Goal: Transaction & Acquisition: Purchase product/service

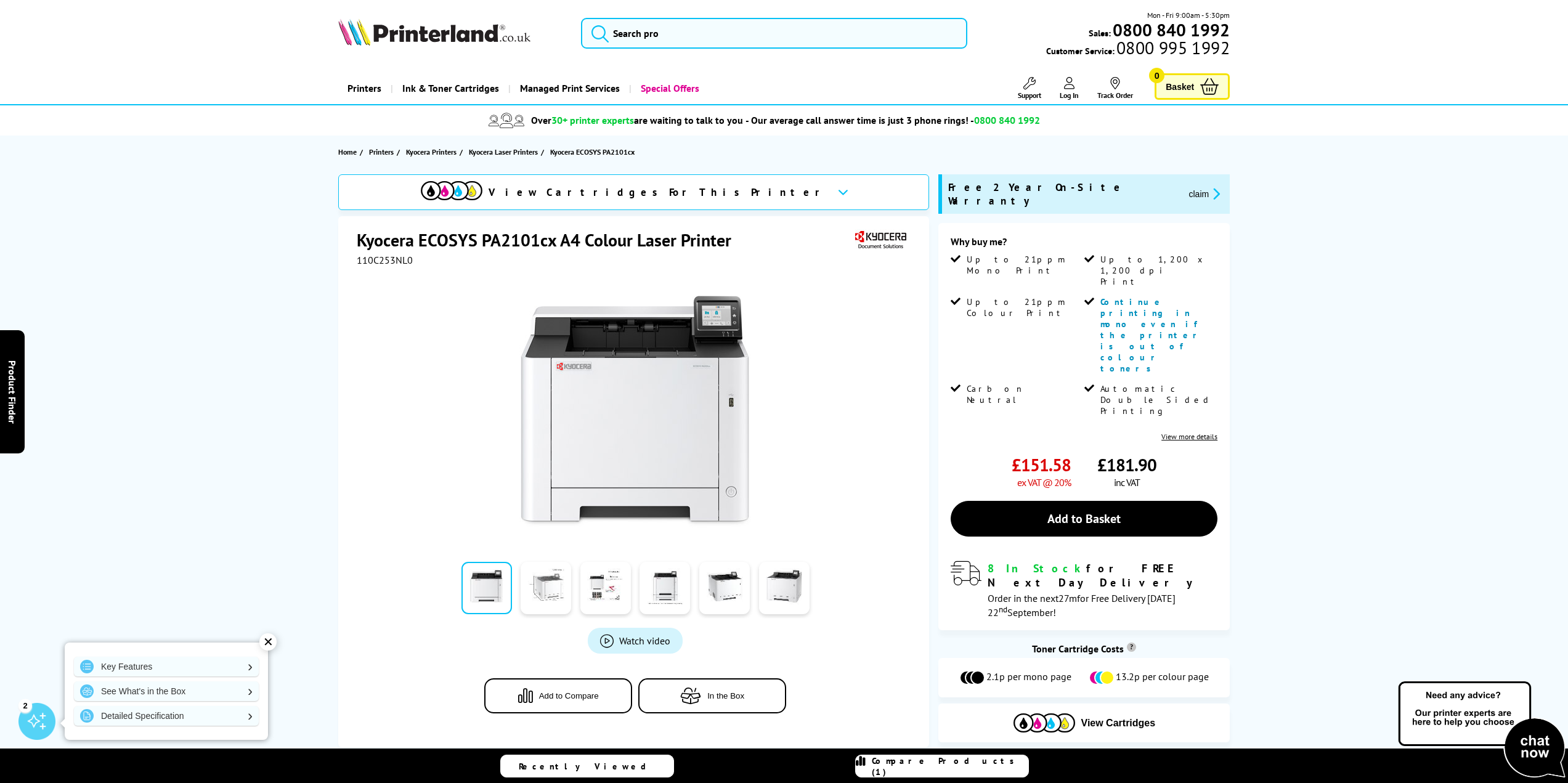
click at [550, 584] on link at bounding box center [546, 588] width 50 height 52
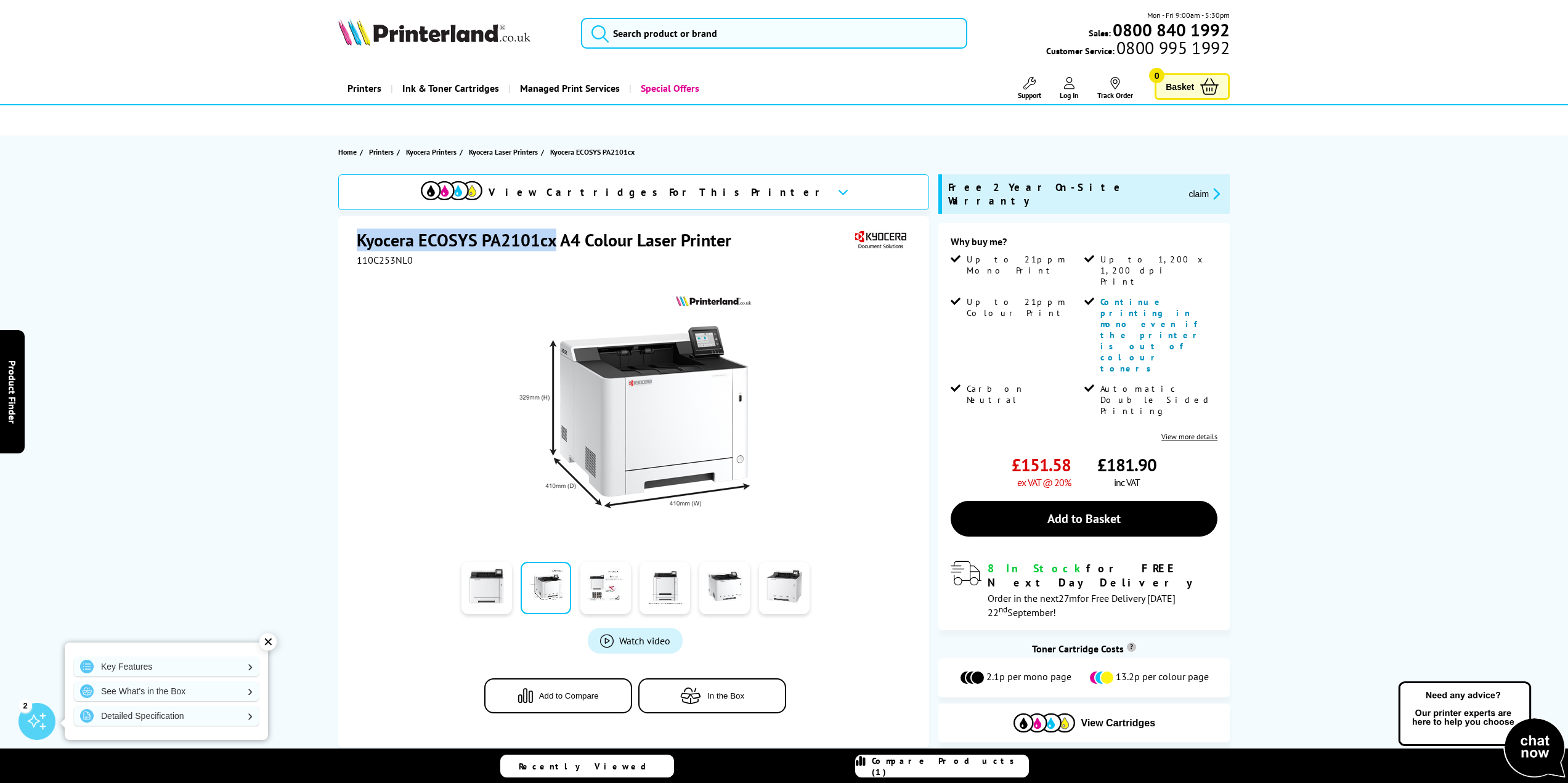
drag, startPoint x: 556, startPoint y: 239, endPoint x: 359, endPoint y: 250, distance: 197.3
click at [359, 250] on h1 "Kyocera ECOSYS PA2101cx A4 Colour Laser Printer" at bounding box center [550, 240] width 387 height 22
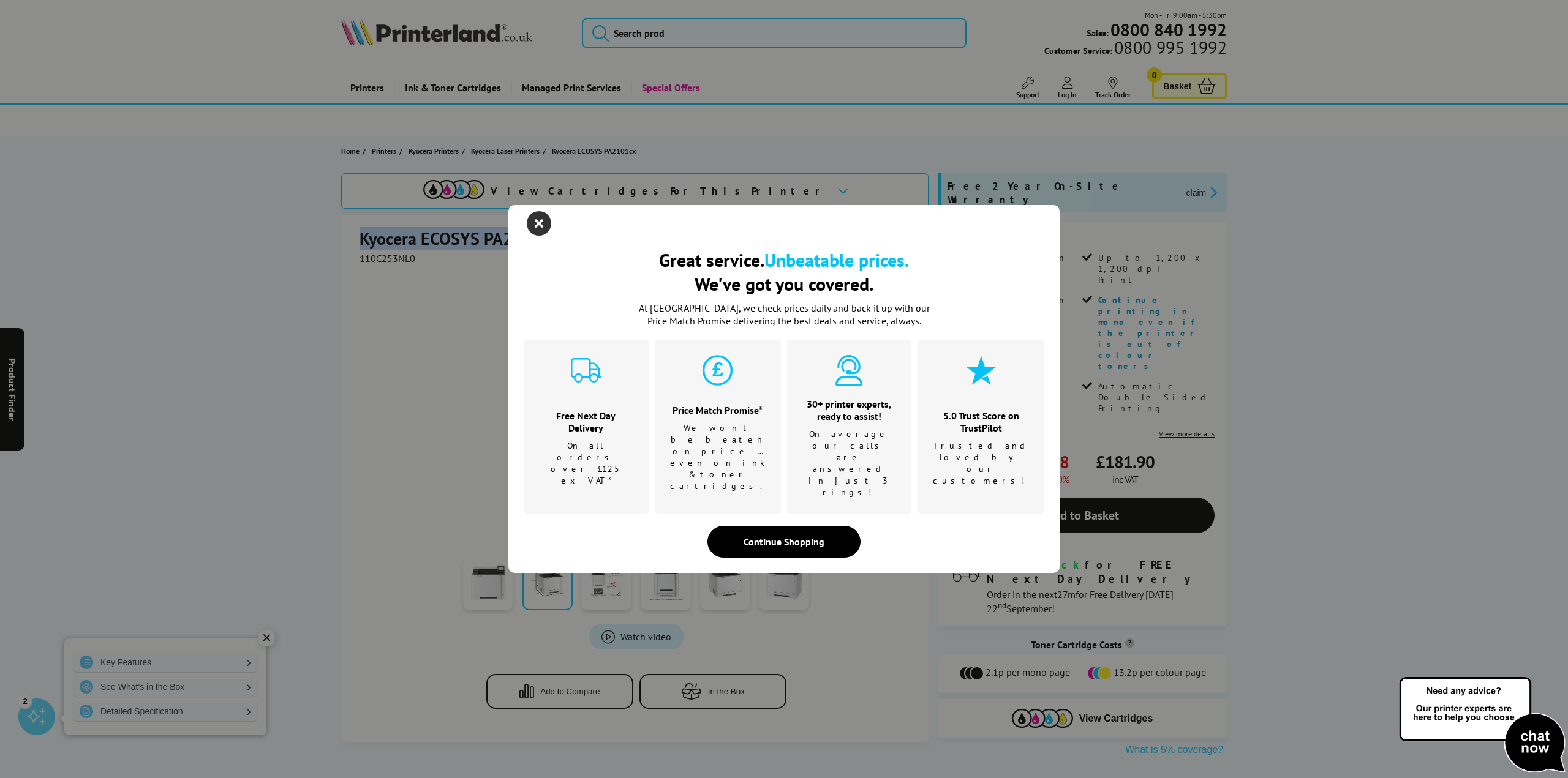
click at [544, 236] on icon "close modal" at bounding box center [539, 223] width 24 height 24
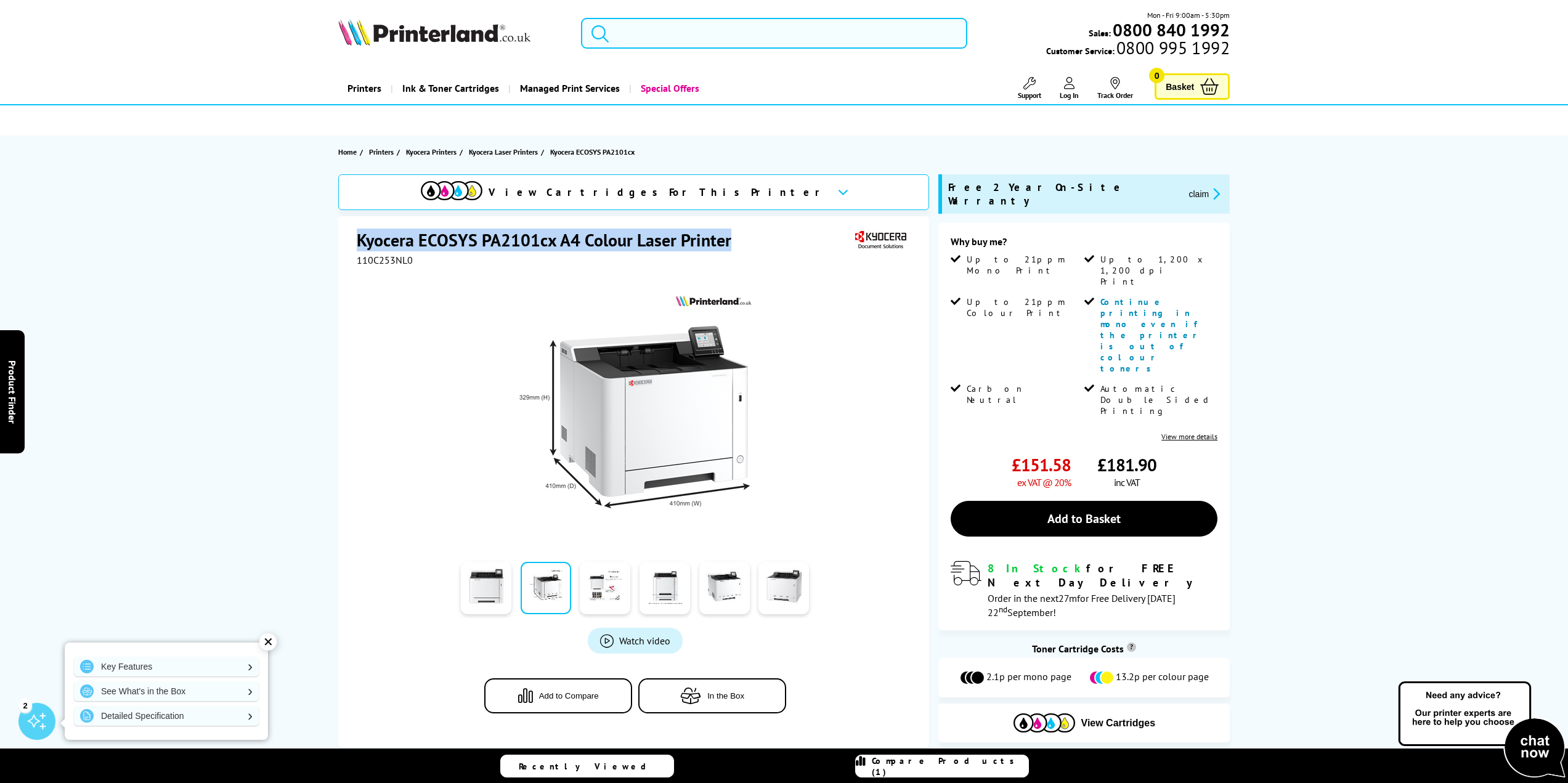
drag, startPoint x: 729, startPoint y: 236, endPoint x: 358, endPoint y: 244, distance: 371.1
click at [358, 244] on h1 "Kyocera ECOSYS PA2101cx A4 Colour Laser Printer" at bounding box center [550, 240] width 387 height 22
copy h1 "Kyocera ECOSYS PA2101cx A4 Colour Laser Printer"
drag, startPoint x: 1070, startPoint y: 373, endPoint x: 1020, endPoint y: 378, distance: 50.2
click at [1020, 454] on span "£151.58" at bounding box center [1040, 465] width 59 height 22
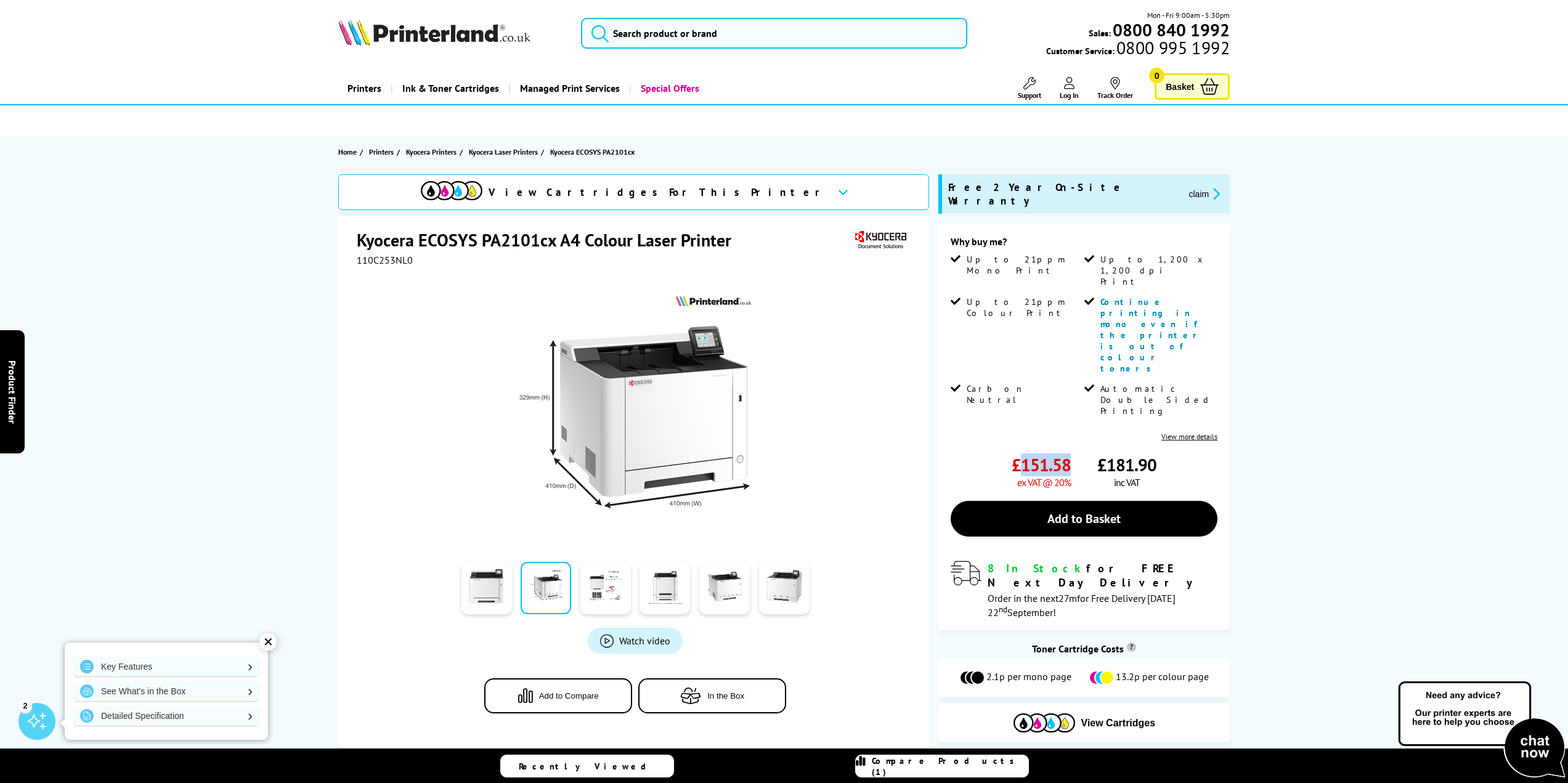
copy span "151.58"
